Goal: Information Seeking & Learning: Learn about a topic

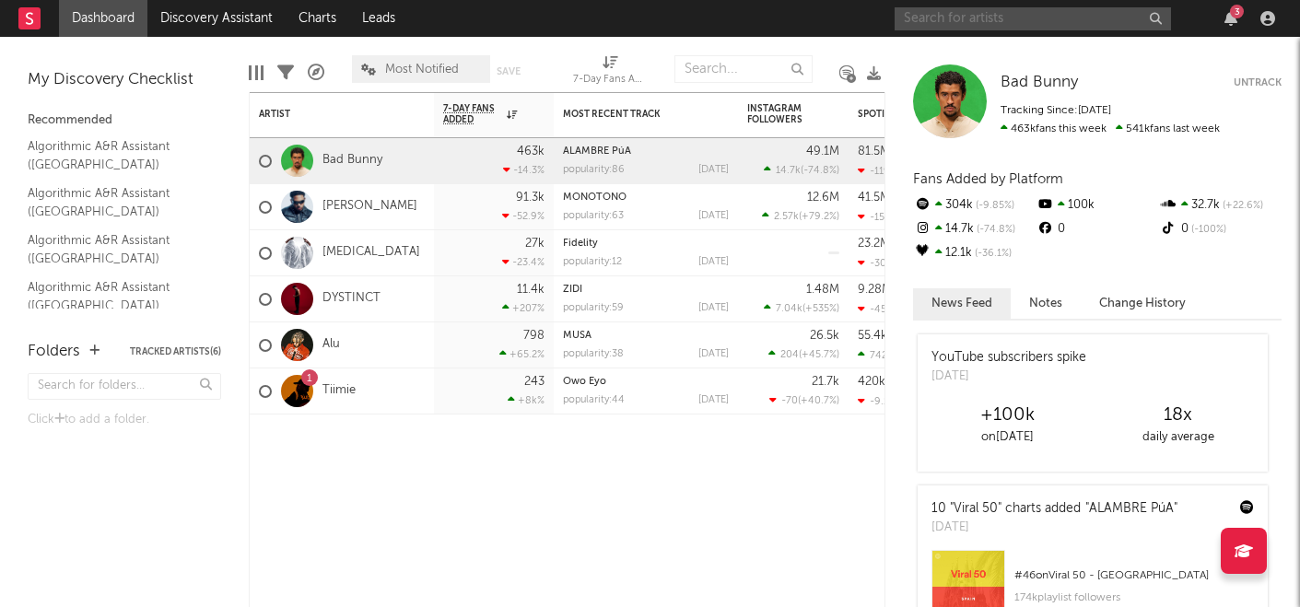
click at [961, 20] on input "text" at bounding box center [1033, 18] width 276 height 23
type input "alu"
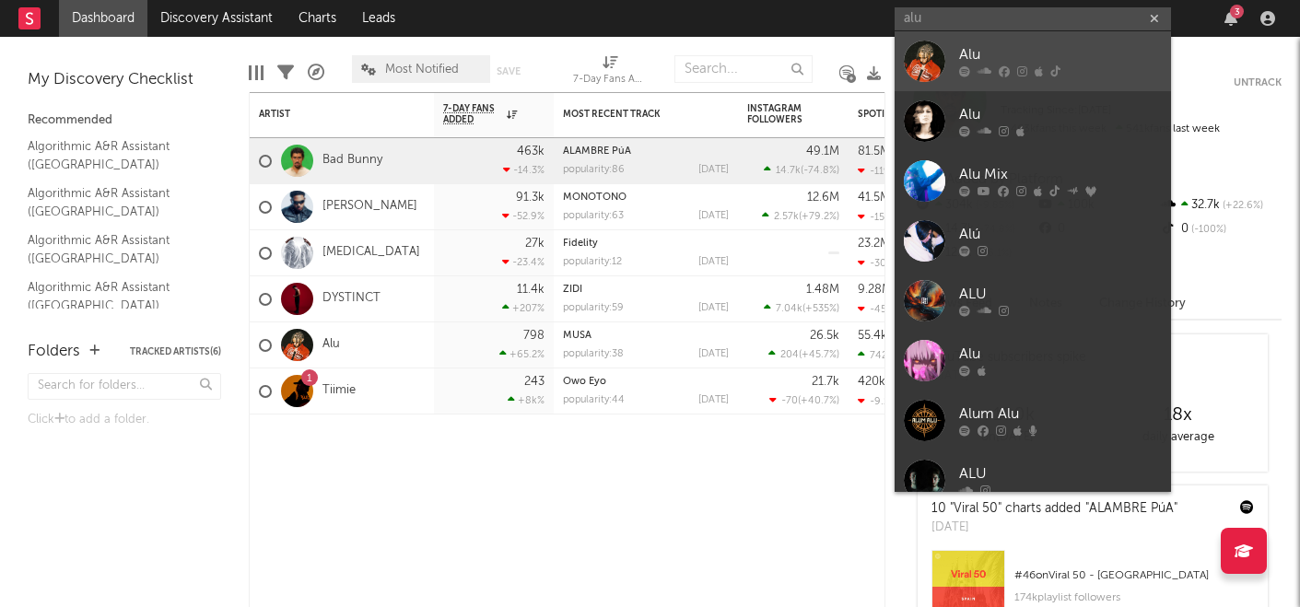
click at [980, 75] on icon at bounding box center [985, 71] width 14 height 11
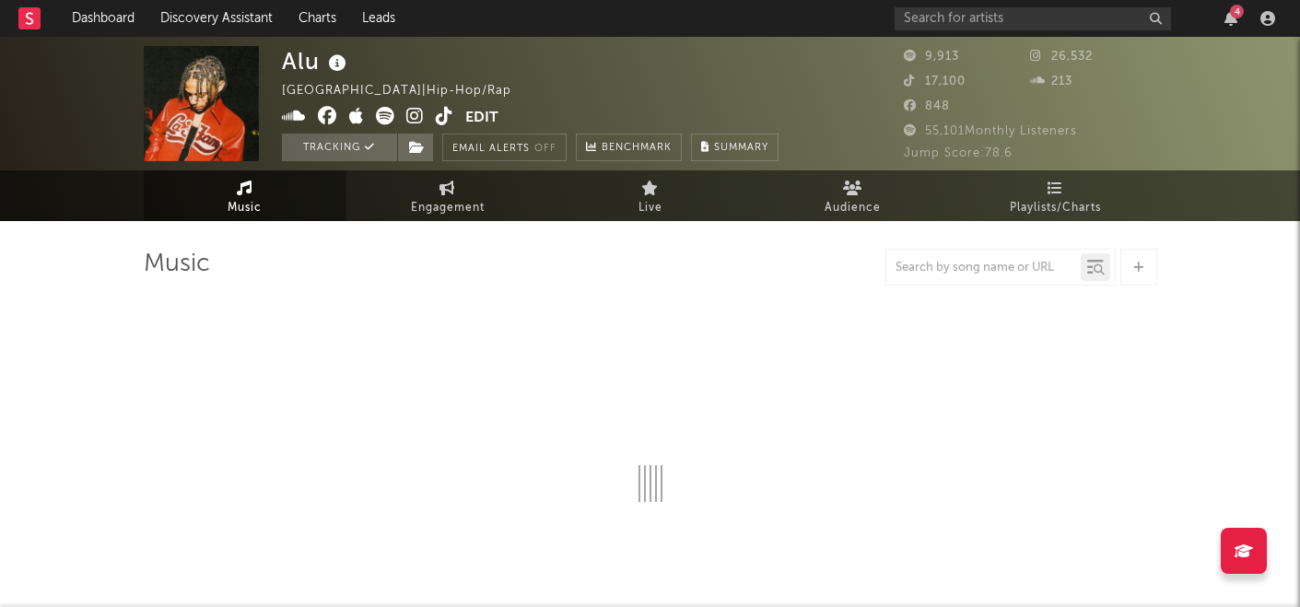
select select "6m"
